Goal: Task Accomplishment & Management: Use online tool/utility

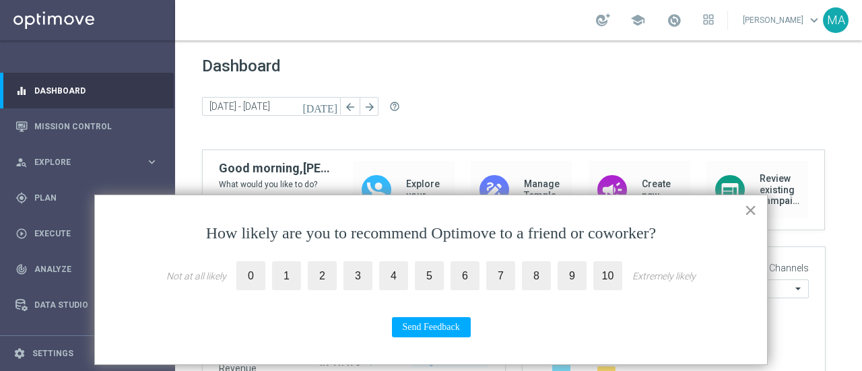
click at [750, 209] on button "×" at bounding box center [750, 210] width 13 height 22
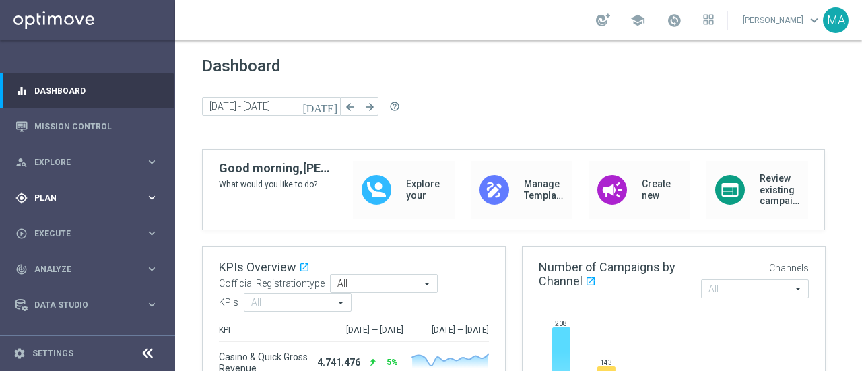
click at [66, 197] on span "Plan" at bounding box center [89, 198] width 111 height 8
click at [53, 225] on link "Target Groups" at bounding box center [87, 225] width 105 height 11
